Goal: Information Seeking & Learning: Check status

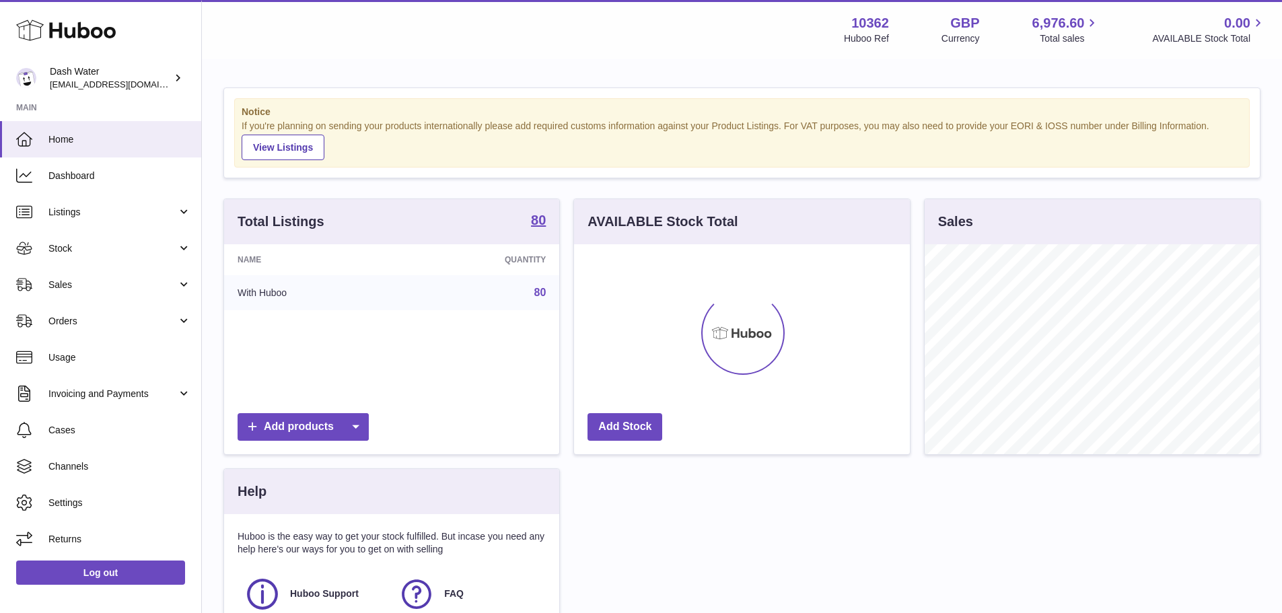
scroll to position [210, 336]
click at [81, 283] on span "Sales" at bounding box center [112, 285] width 129 height 13
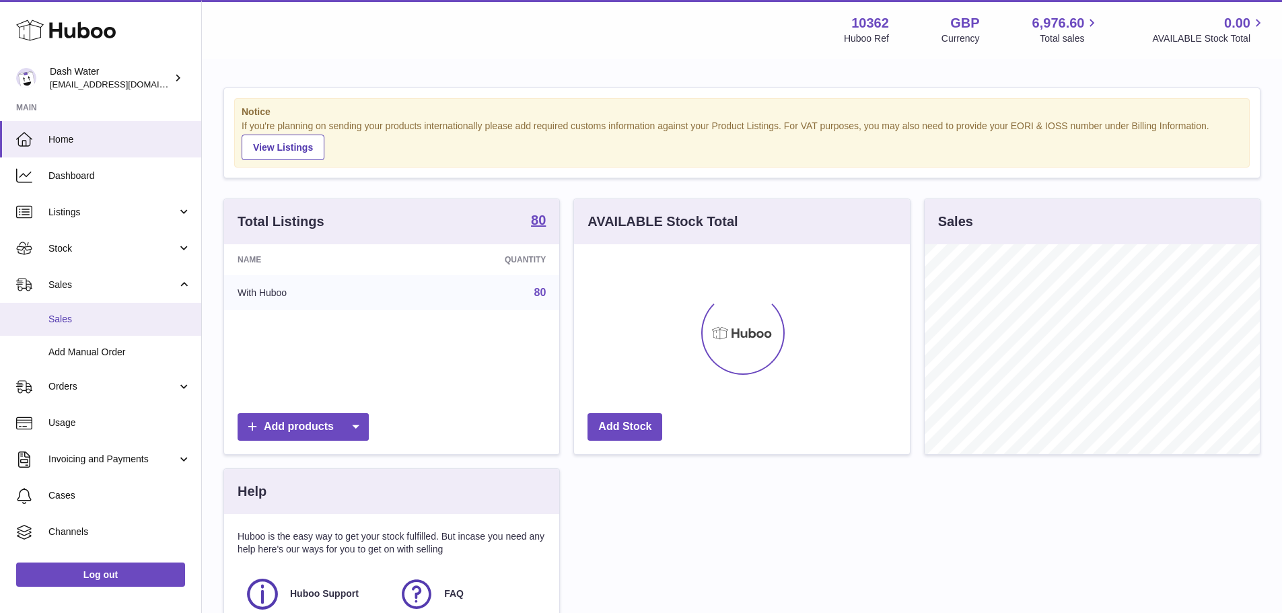
click at [69, 315] on span "Sales" at bounding box center [119, 319] width 143 height 13
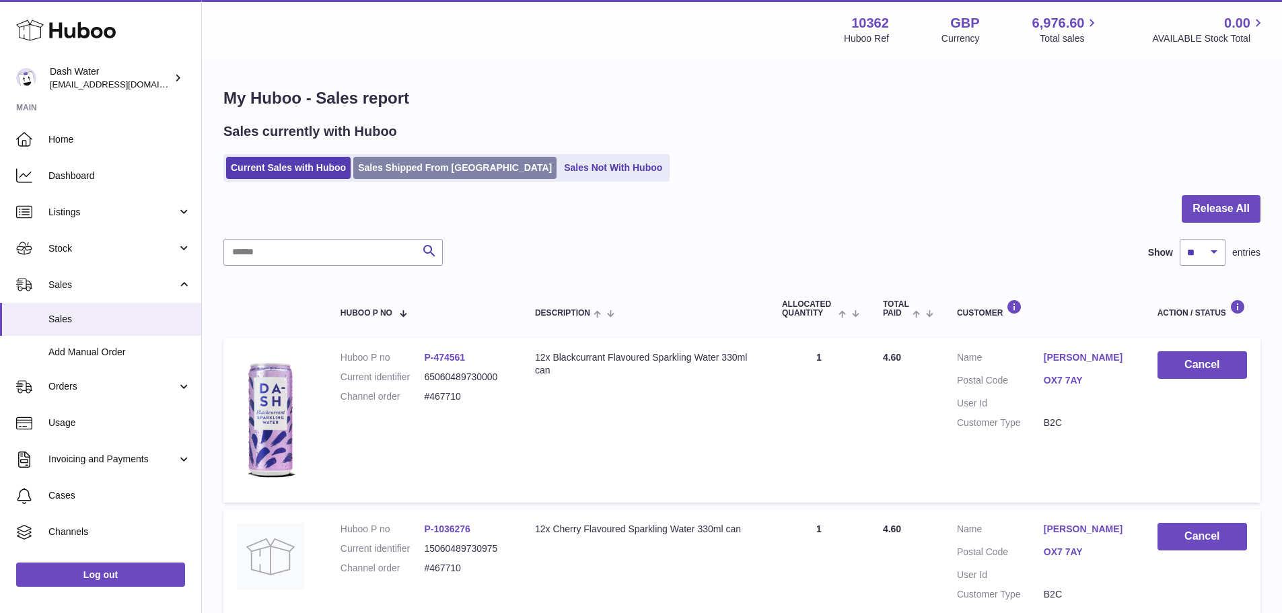
click at [431, 176] on link "Sales Shipped From [GEOGRAPHIC_DATA]" at bounding box center [454, 168] width 203 height 22
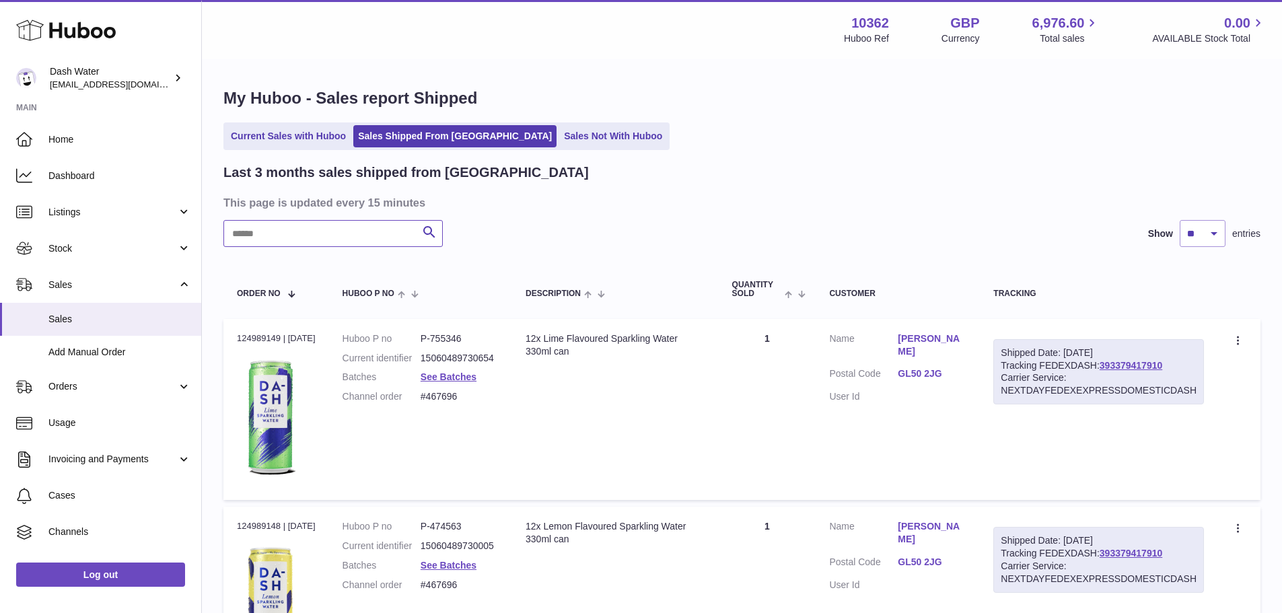
click at [325, 236] on input "text" at bounding box center [332, 233] width 219 height 27
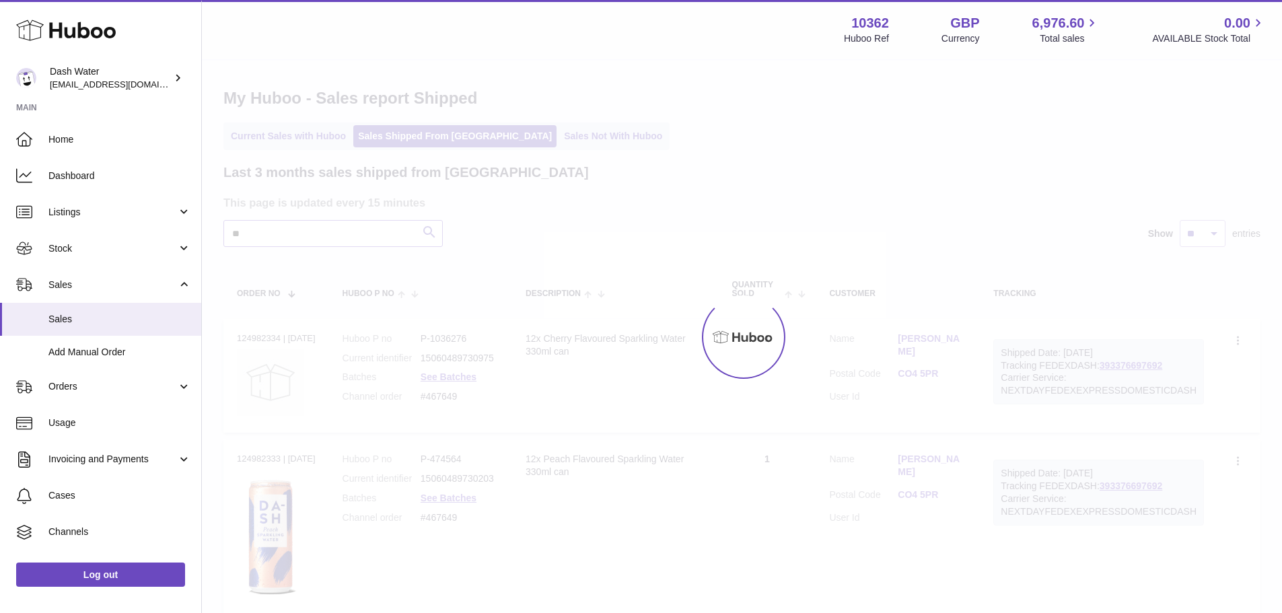
type input "*"
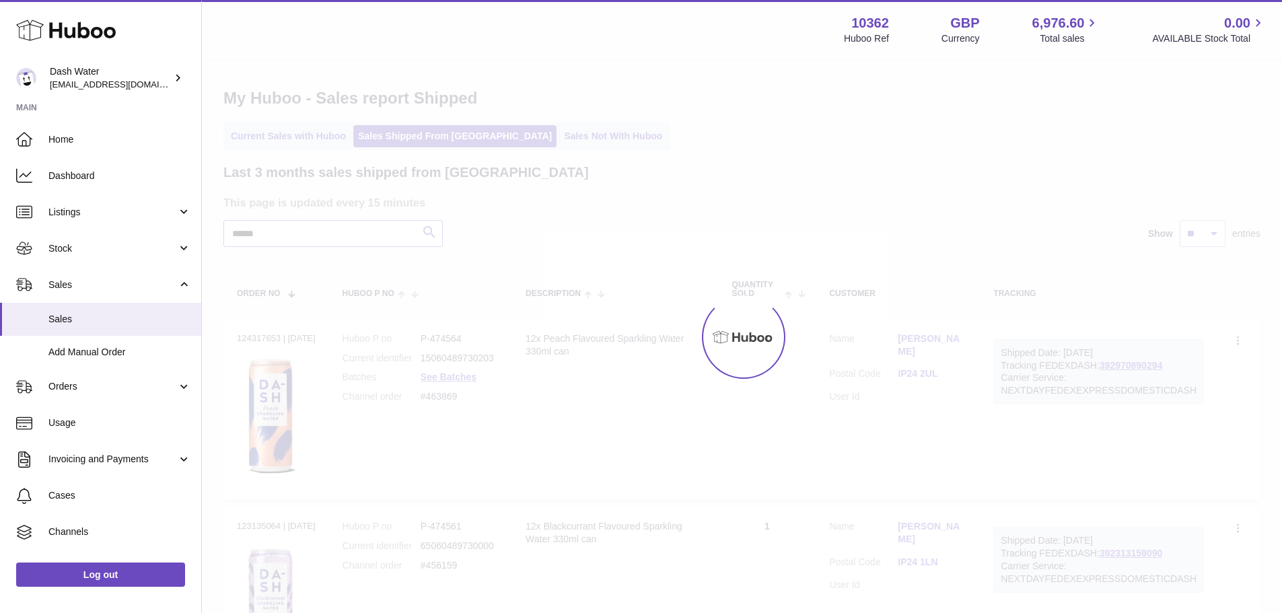
type input "*******"
